Goal: Check status: Check status

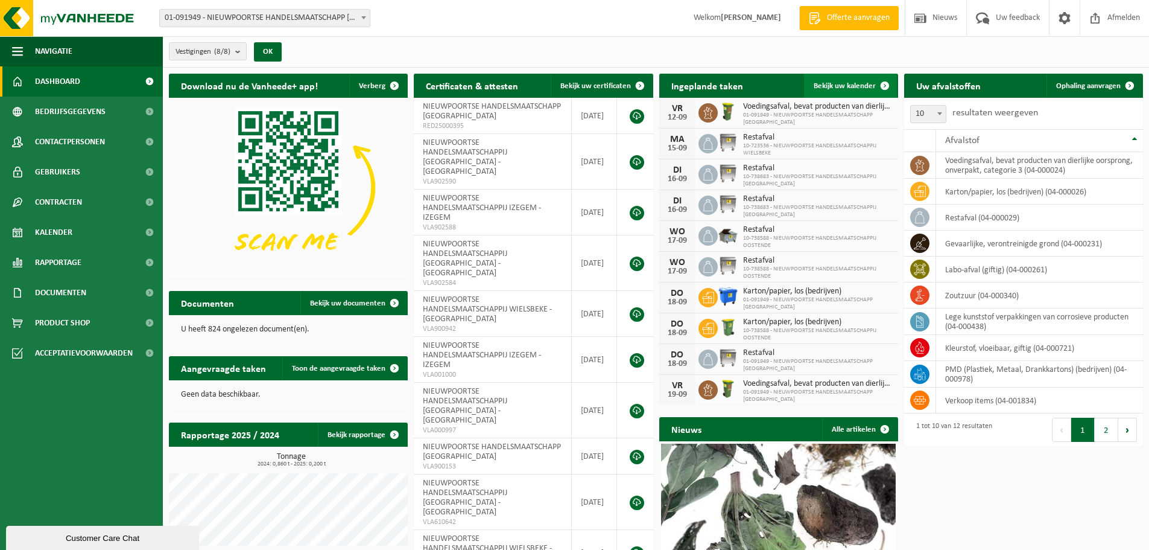
click at [837, 80] on link "Bekijk uw kalender" at bounding box center [850, 86] width 93 height 24
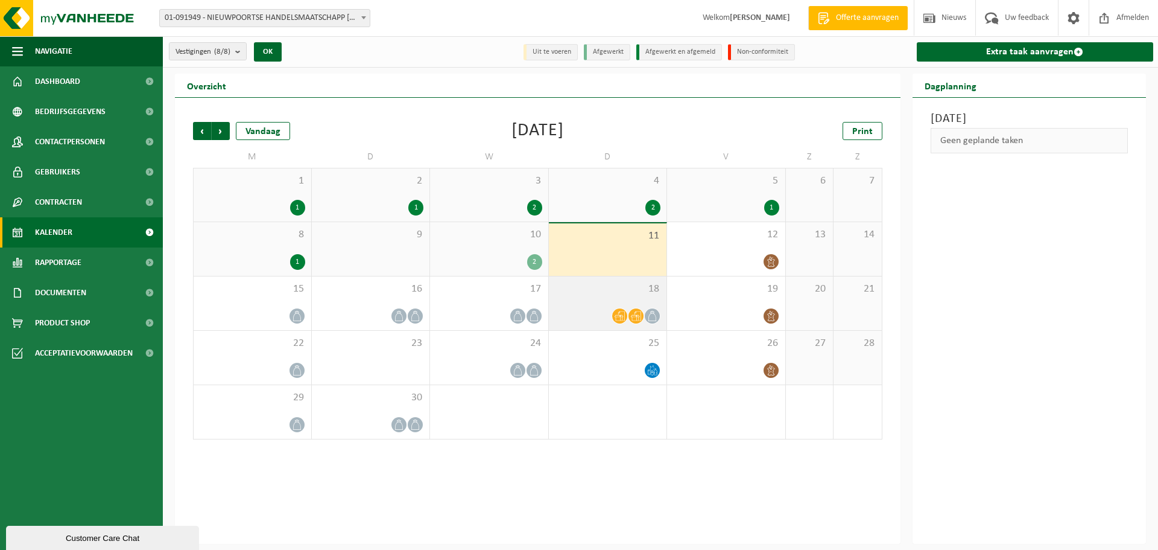
click at [620, 296] on div "18" at bounding box center [608, 303] width 118 height 54
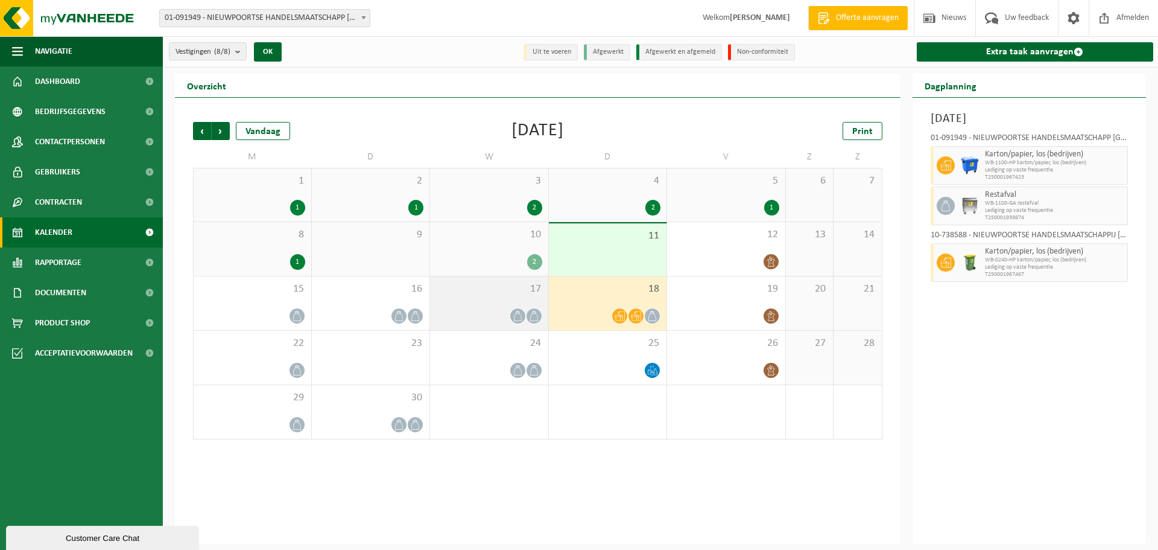
click at [519, 314] on icon at bounding box center [518, 316] width 10 height 10
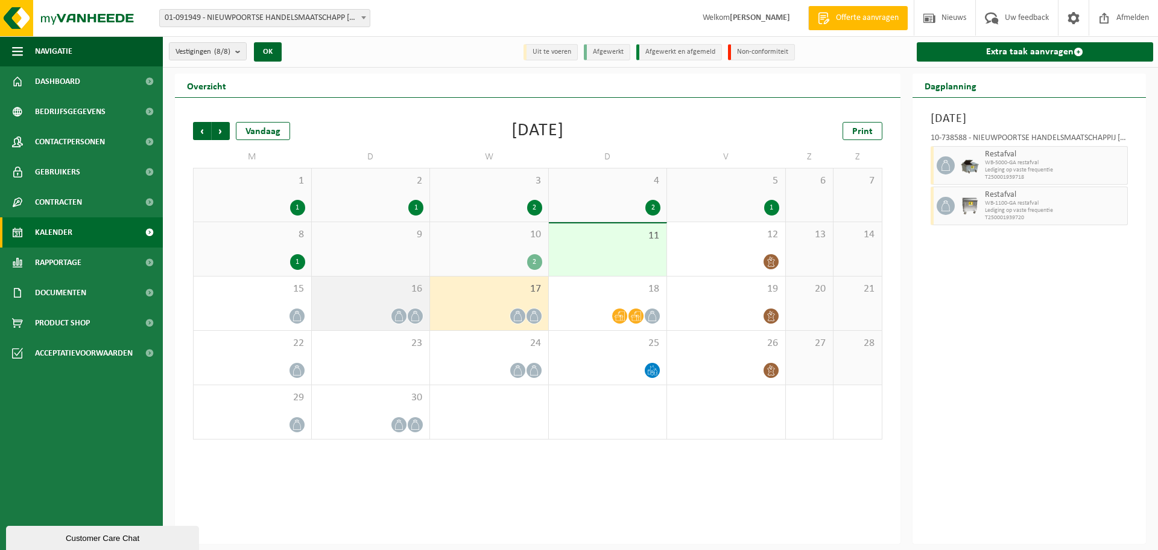
click at [402, 305] on div "16" at bounding box center [371, 303] width 118 height 54
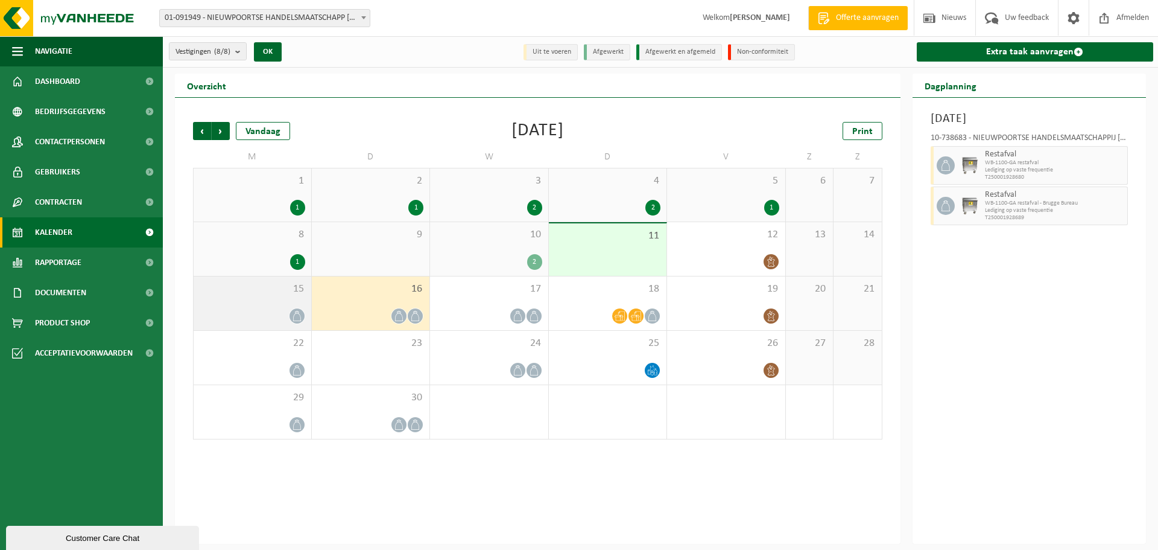
click at [290, 302] on div "15" at bounding box center [253, 303] width 118 height 54
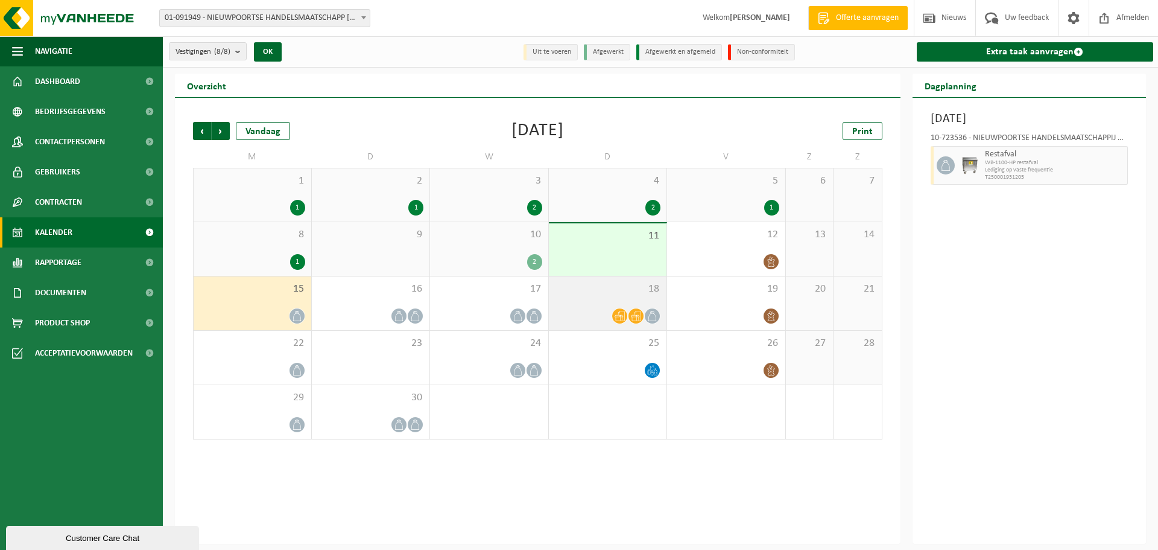
click at [632, 316] on icon at bounding box center [636, 316] width 10 height 10
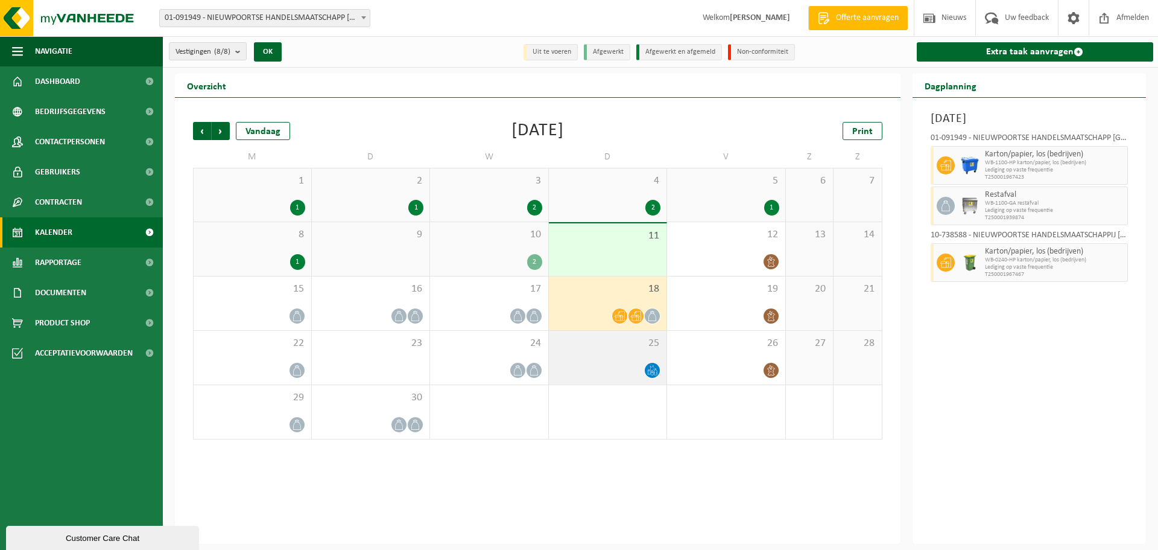
click at [633, 363] on div at bounding box center [608, 370] width 106 height 16
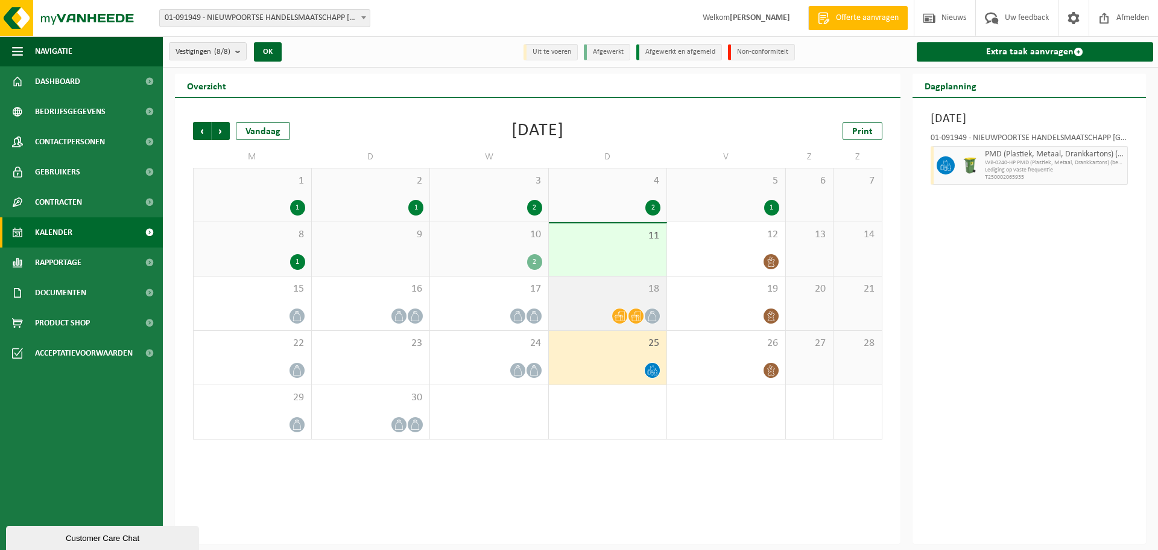
click at [635, 301] on div "18" at bounding box center [608, 303] width 118 height 54
